Goal: Transaction & Acquisition: Download file/media

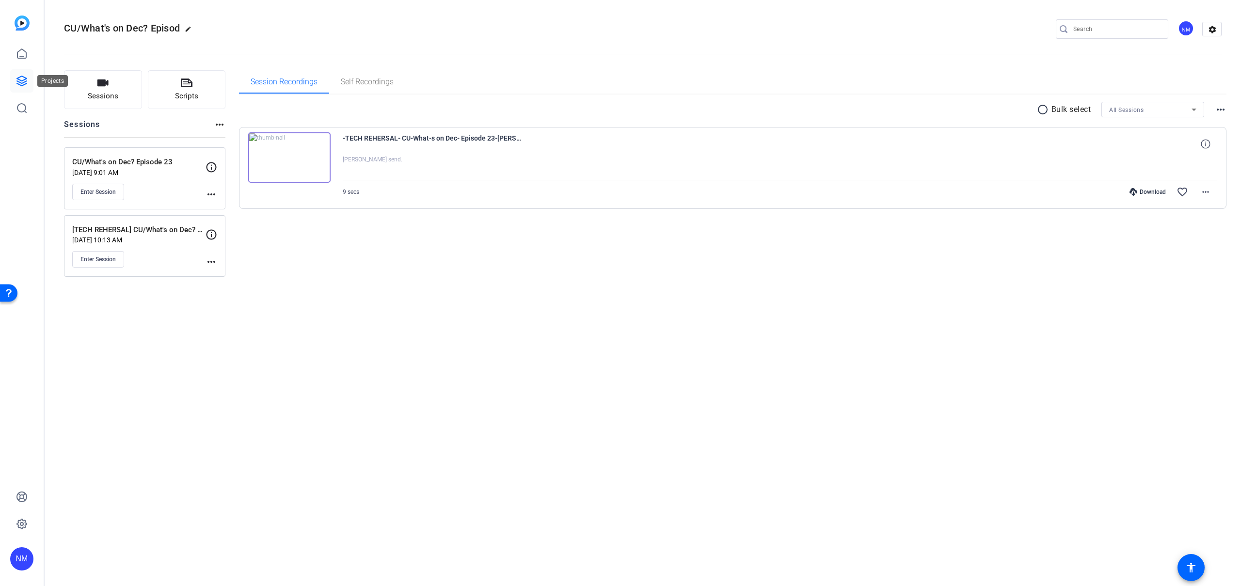
click at [25, 81] on icon at bounding box center [22, 81] width 10 height 10
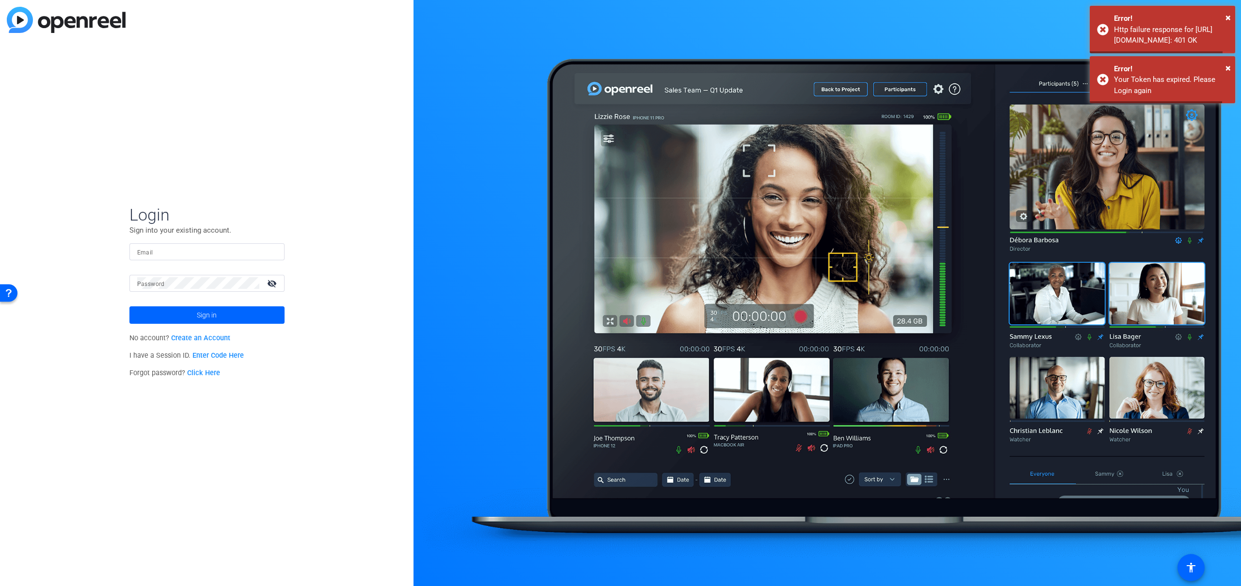
type input "[PERSON_NAME][EMAIL_ADDRESS][PERSON_NAME][DOMAIN_NAME]"
click at [197, 323] on span "Sign in" at bounding box center [207, 315] width 20 height 24
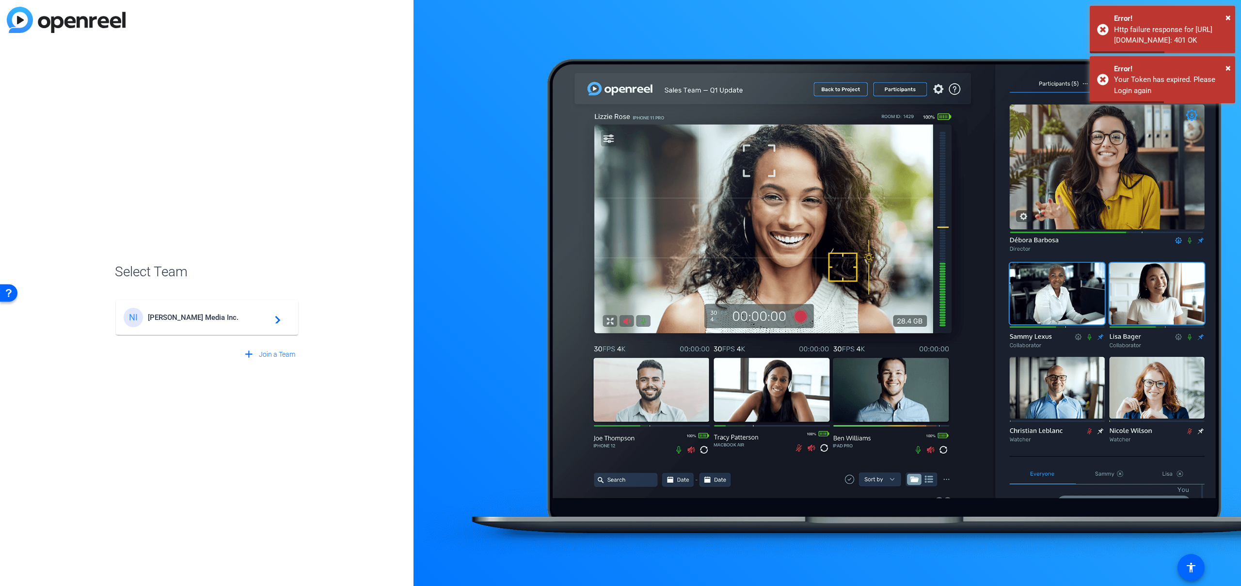
click at [198, 322] on div "NI [PERSON_NAME] Media Inc. navigate_next" at bounding box center [207, 317] width 167 height 19
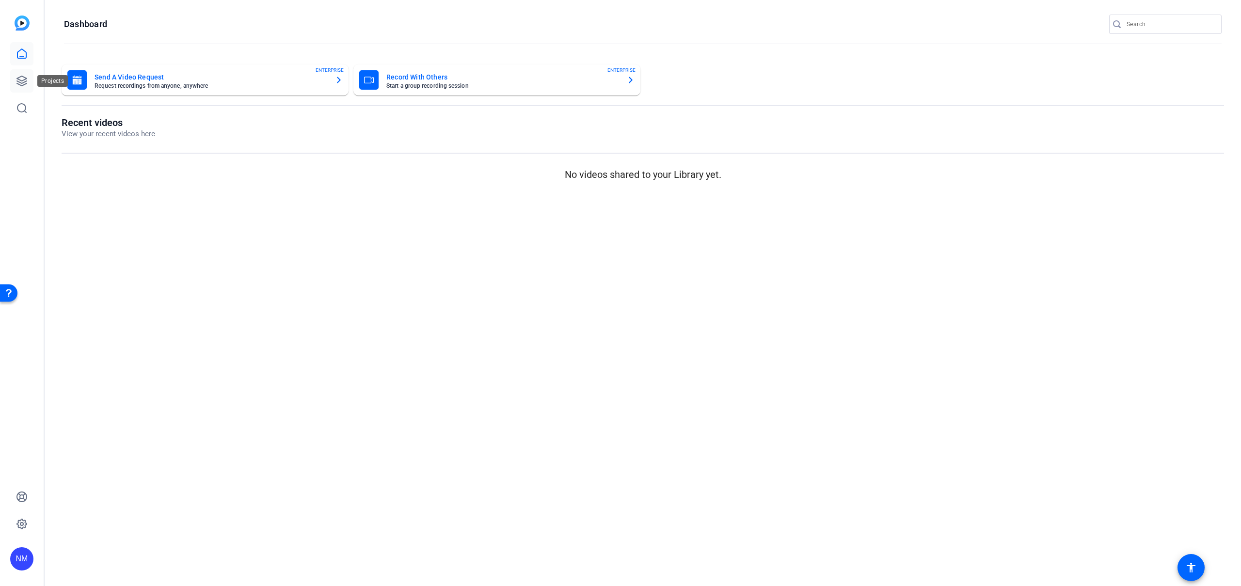
click at [16, 77] on icon at bounding box center [22, 81] width 12 height 12
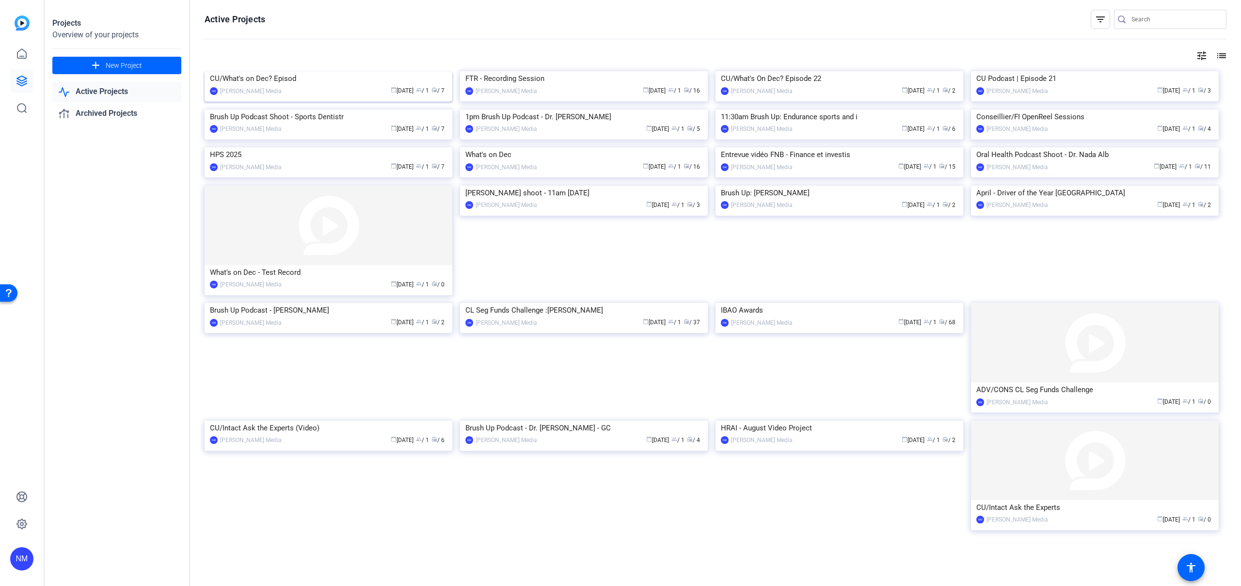
click at [330, 71] on img at bounding box center [329, 71] width 248 height 0
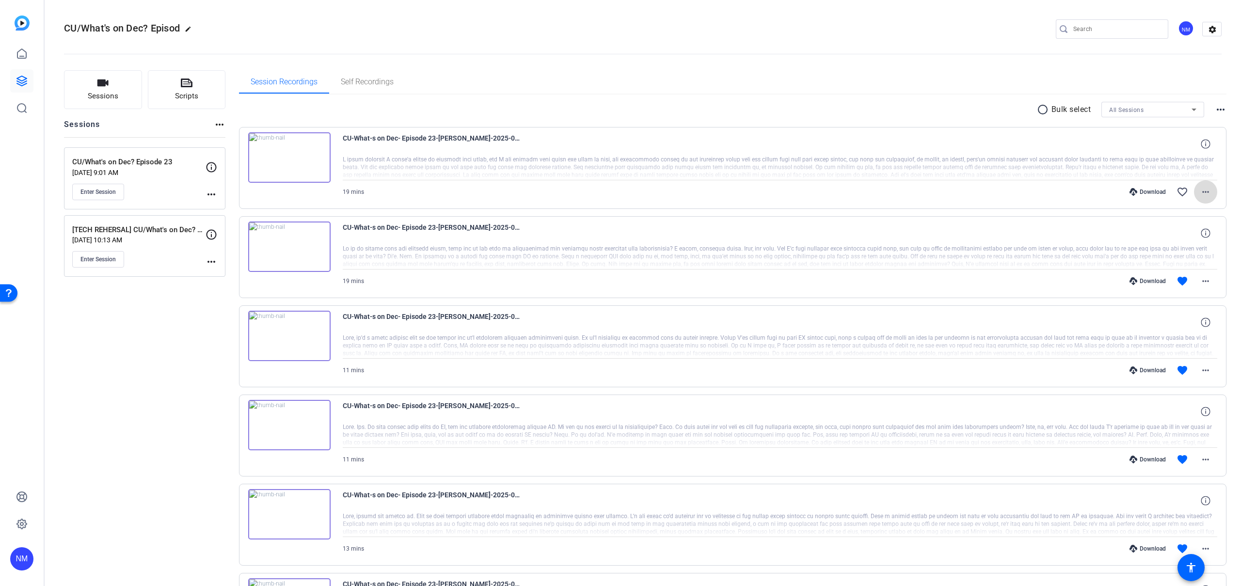
click at [1209, 193] on mat-icon "more_horiz" at bounding box center [1205, 192] width 12 height 12
click at [1181, 233] on span "Download MP4" at bounding box center [1180, 237] width 58 height 12
click at [1210, 282] on mat-icon "more_horiz" at bounding box center [1205, 281] width 12 height 12
click at [1185, 323] on span "Download MP4" at bounding box center [1180, 326] width 58 height 12
click at [1205, 372] on mat-icon "more_horiz" at bounding box center [1205, 370] width 12 height 12
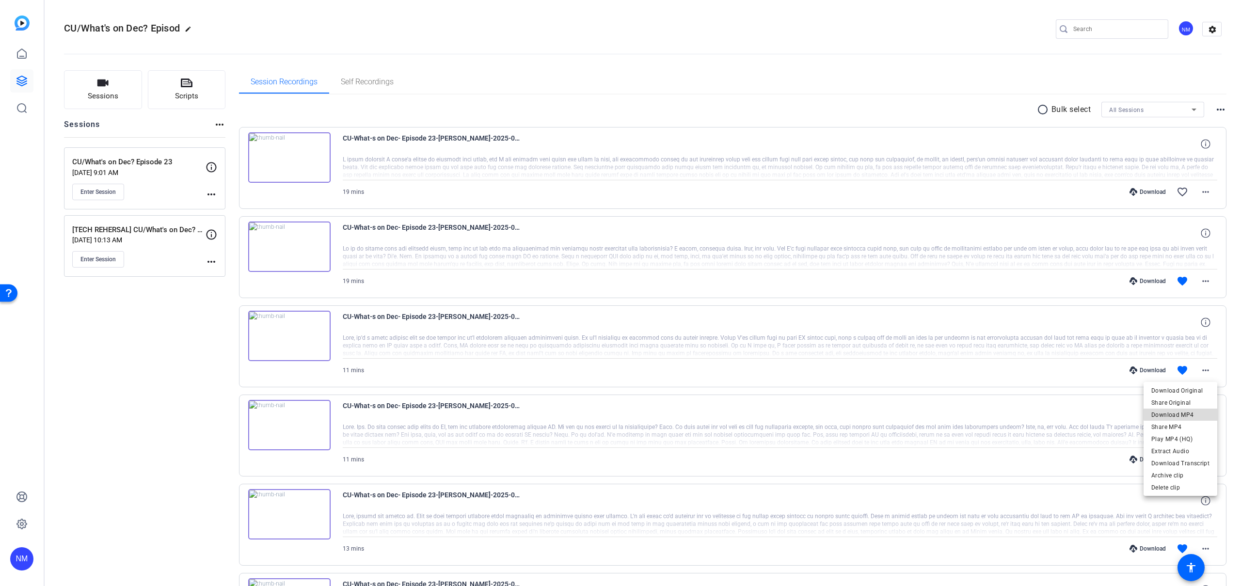
click at [1186, 413] on span "Download MP4" at bounding box center [1180, 415] width 58 height 12
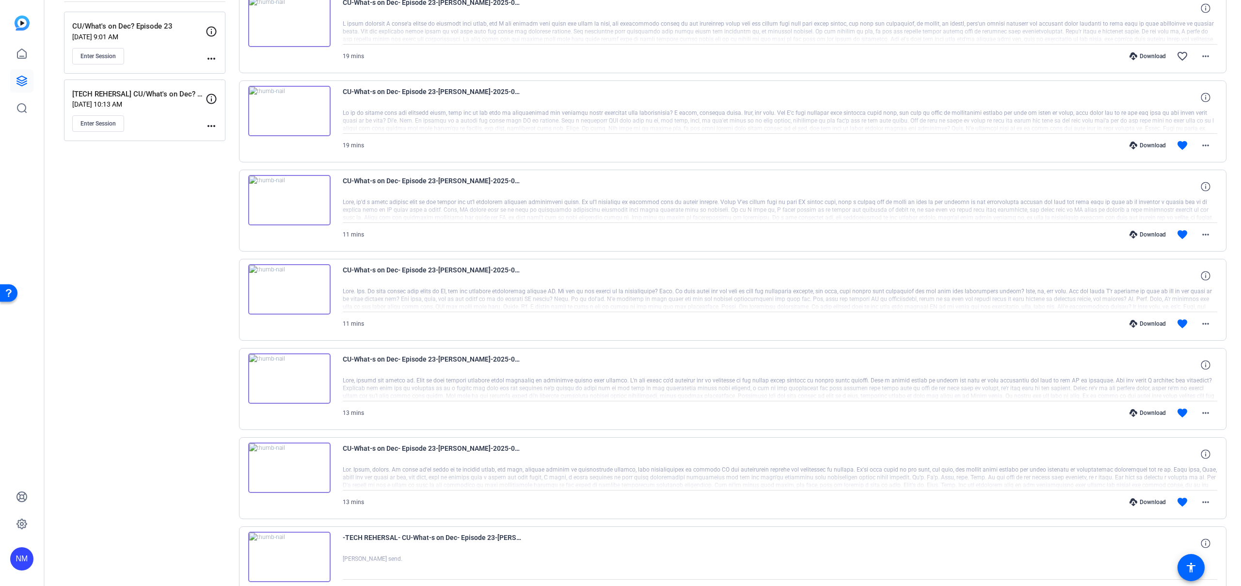
scroll to position [201, 0]
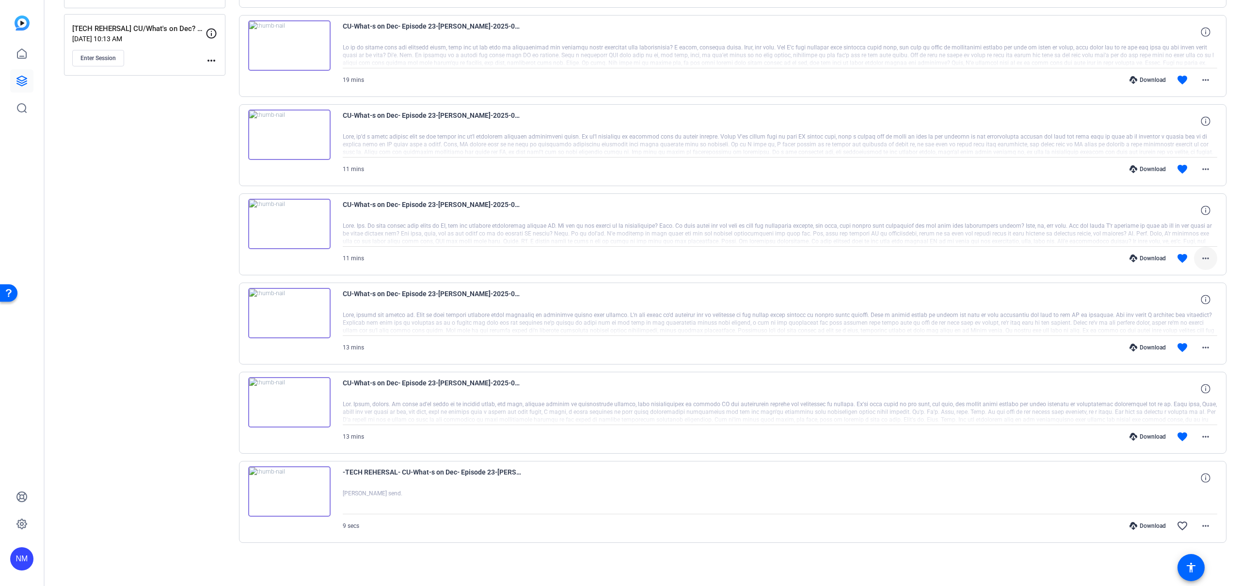
click at [1201, 258] on mat-icon "more_horiz" at bounding box center [1205, 258] width 12 height 12
click at [1176, 301] on span "Download MP4" at bounding box center [1180, 303] width 58 height 12
click at [1206, 349] on mat-icon "more_horiz" at bounding box center [1205, 348] width 12 height 12
click at [1190, 391] on span "Download MP4" at bounding box center [1180, 392] width 58 height 12
click at [1209, 437] on mat-icon "more_horiz" at bounding box center [1205, 437] width 12 height 12
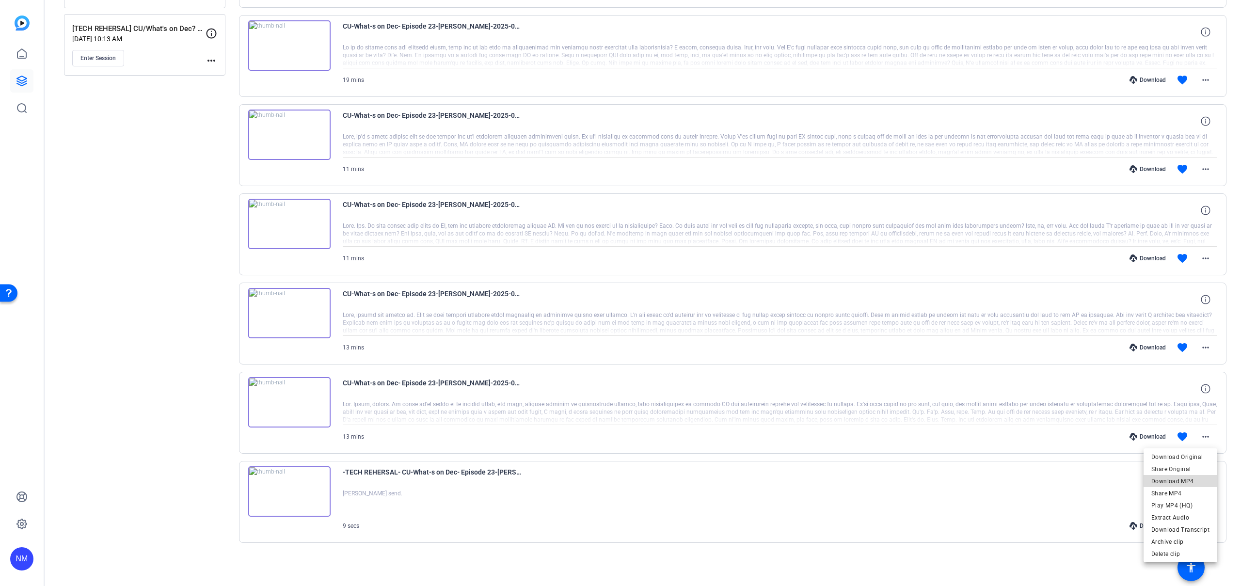
click at [1197, 479] on span "Download MP4" at bounding box center [1180, 481] width 58 height 12
